Goal: Find specific page/section: Find specific page/section

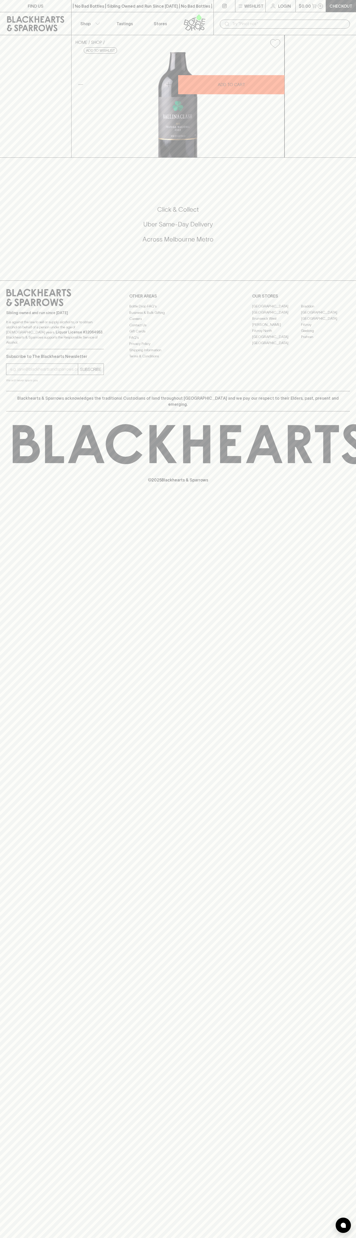
click at [203, 21] on icon at bounding box center [194, 22] width 29 height 17
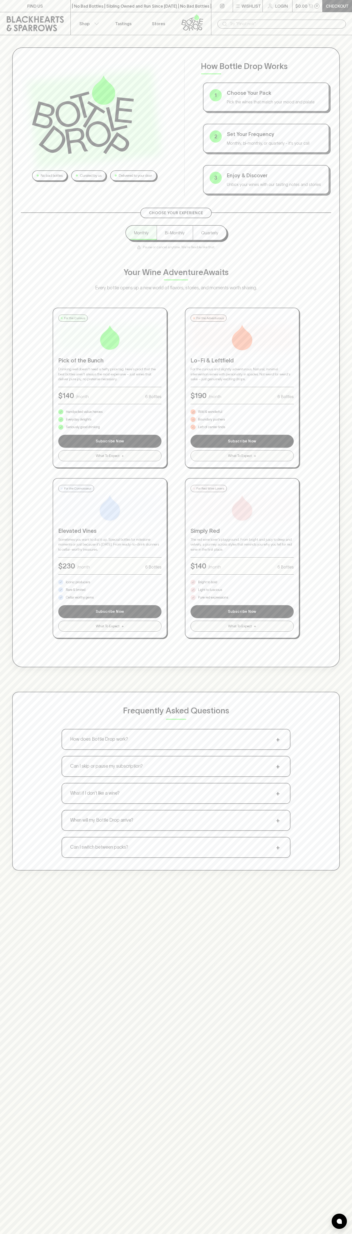
click at [336, 1000] on div "No bad bottles Curated by us Delivered to your door How Bottle Drop Works 1 Cho…" at bounding box center [176, 652] width 352 height 1234
click at [292, 1237] on html "FIND US | No Bad Bottles | Sibling Owned and Run Since 2006 | No Bad Bottles | …" at bounding box center [176, 798] width 352 height 1596
click at [20, 675] on div "No bad bottles Curated by us Delivered to your door How Bottle Drop Works 1 Cho…" at bounding box center [176, 459] width 352 height 848
click at [213, 597] on p "Pure red expressions" at bounding box center [213, 597] width 30 height 5
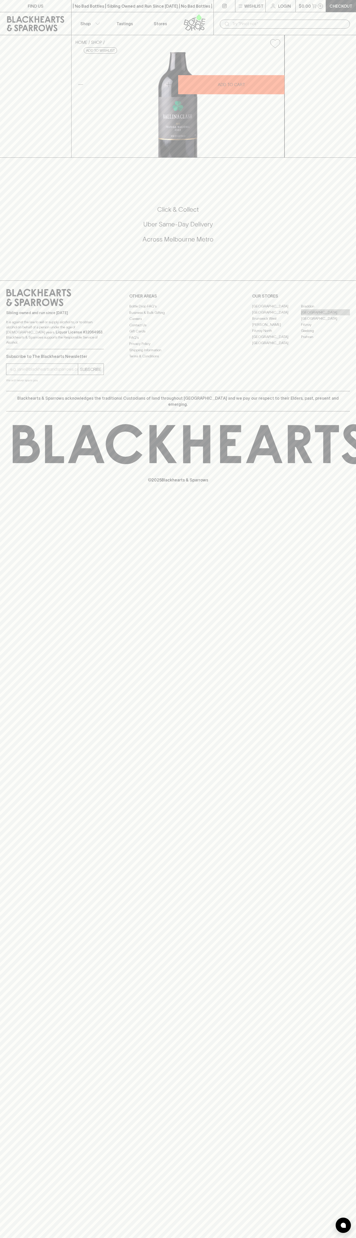
click at [326, 315] on link "[GEOGRAPHIC_DATA]" at bounding box center [325, 312] width 49 height 6
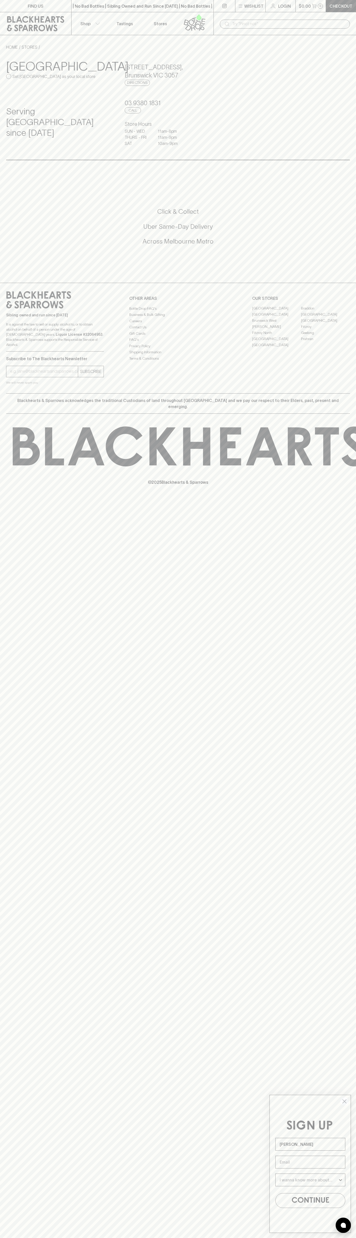
type input "John Smith"
